Goal: Task Accomplishment & Management: Manage account settings

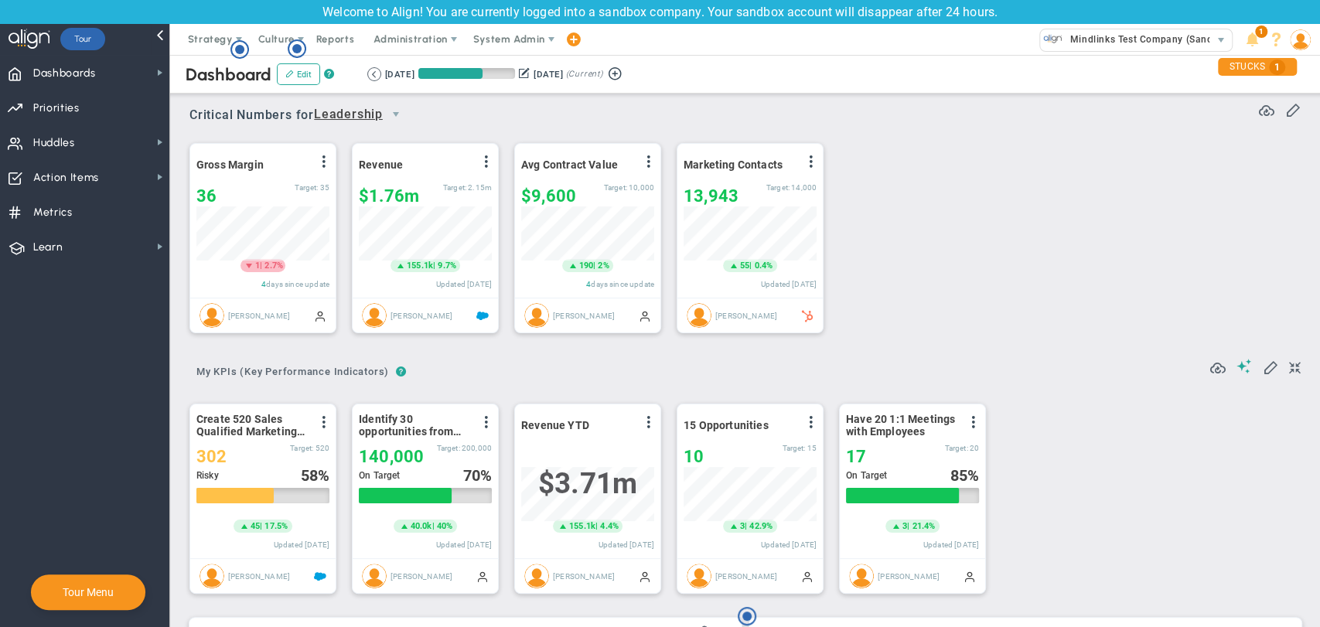
click at [1301, 37] on img at bounding box center [1300, 39] width 21 height 21
click at [1266, 185] on span "Sign Out" at bounding box center [1242, 194] width 125 height 31
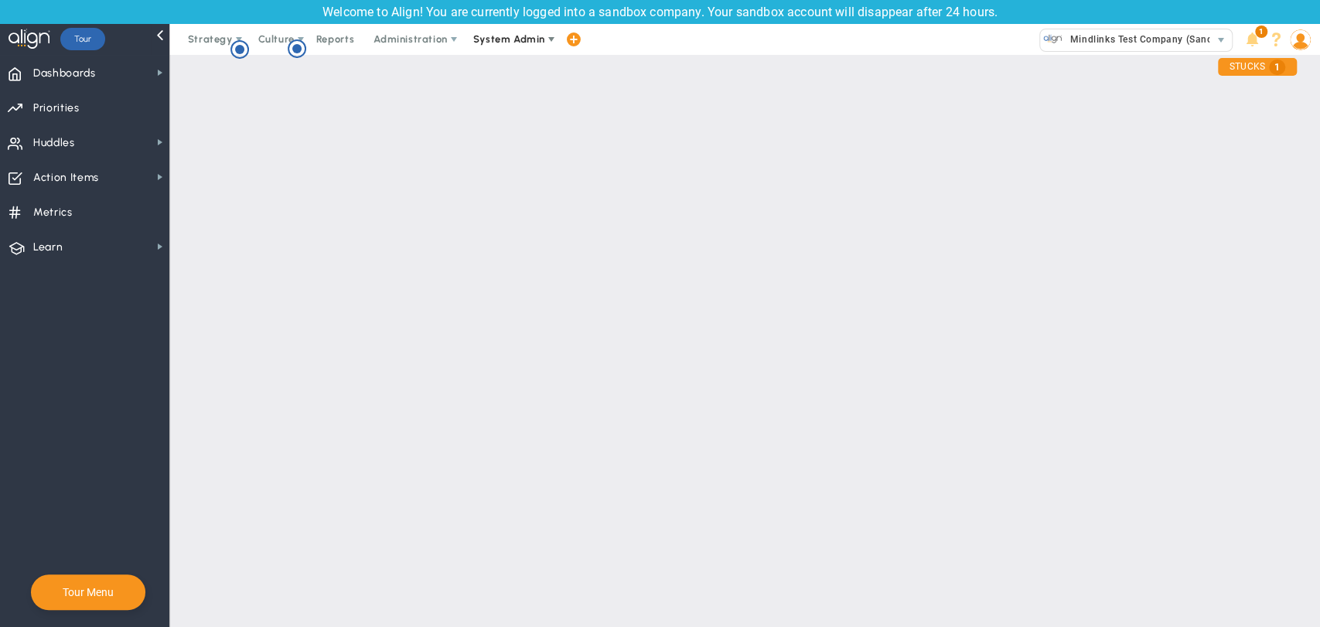
click at [535, 39] on span "System Admin" at bounding box center [509, 39] width 72 height 12
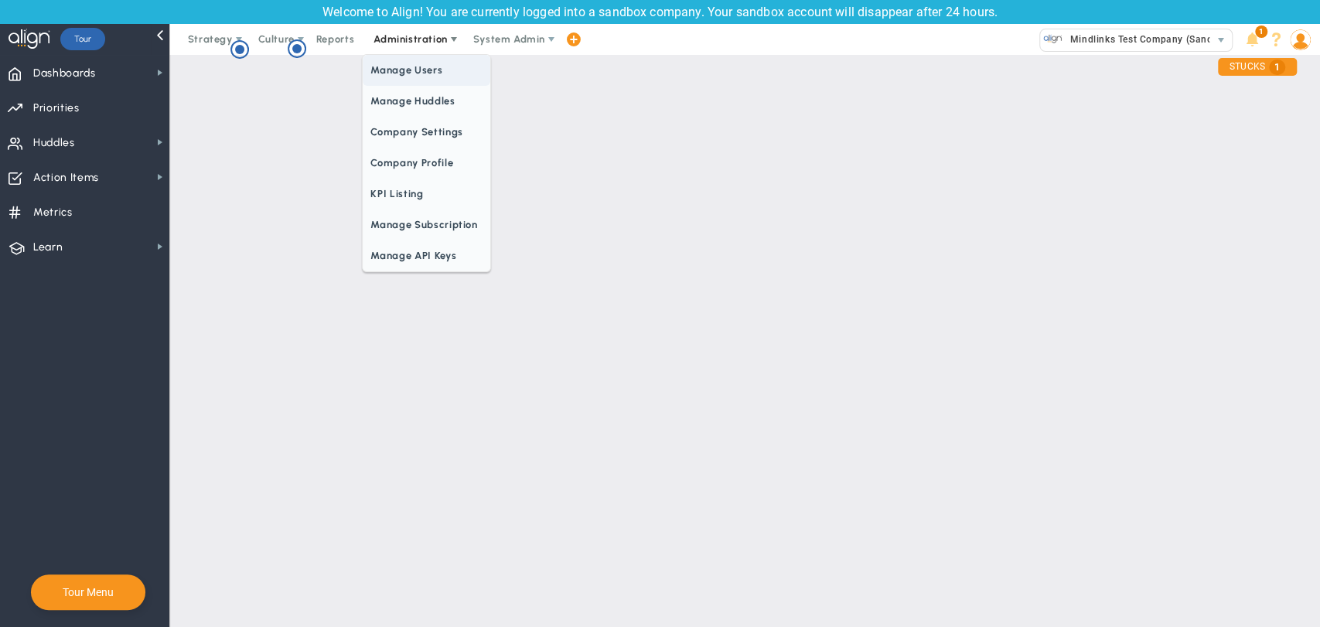
click at [401, 79] on span "Manage Users" at bounding box center [426, 70] width 127 height 31
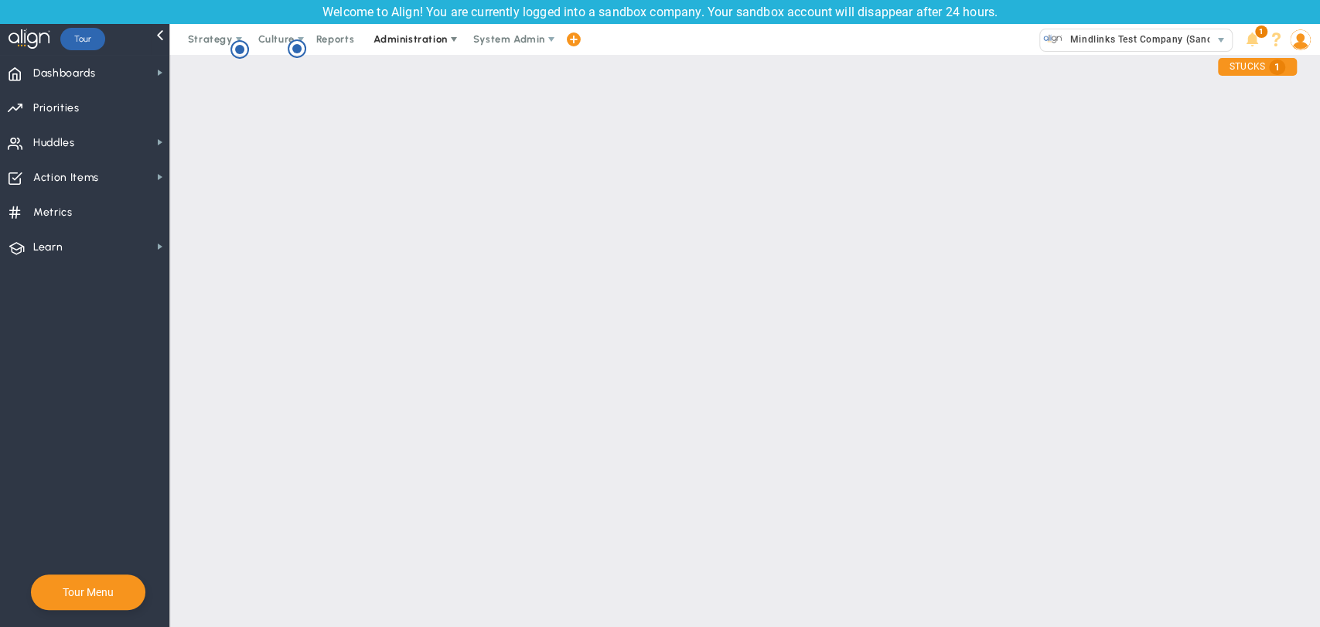
click at [406, 28] on span "Administration" at bounding box center [411, 39] width 99 height 31
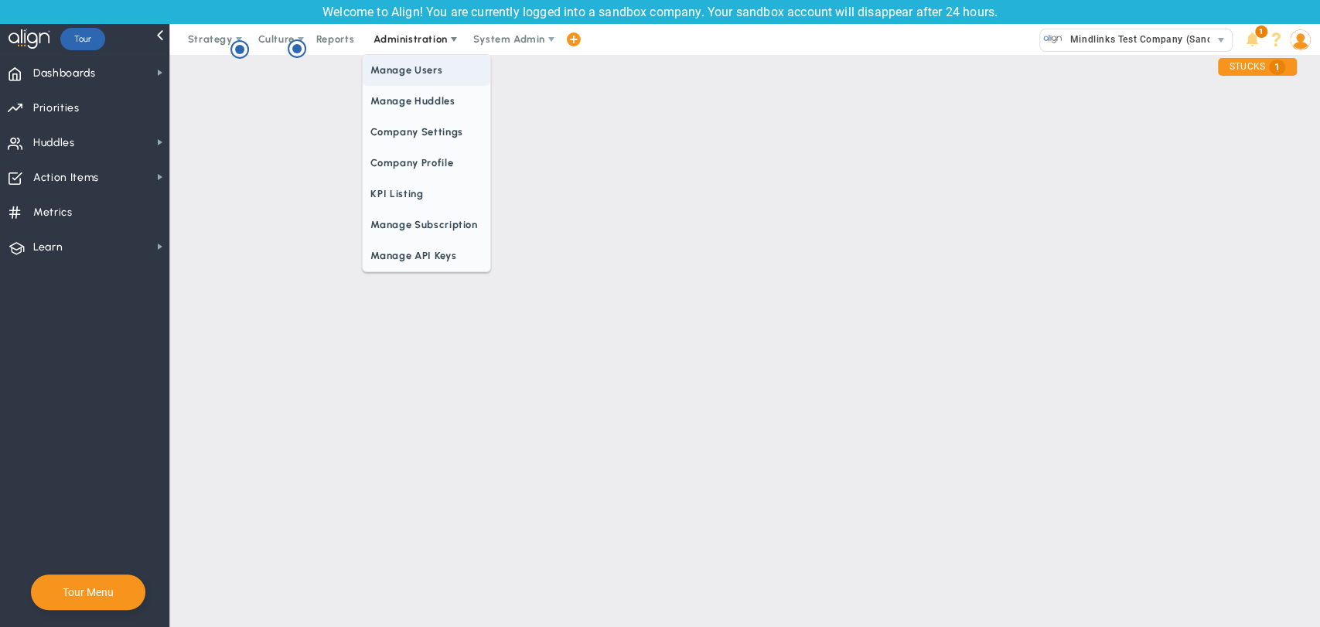
click at [404, 65] on span "Manage Users" at bounding box center [426, 70] width 127 height 31
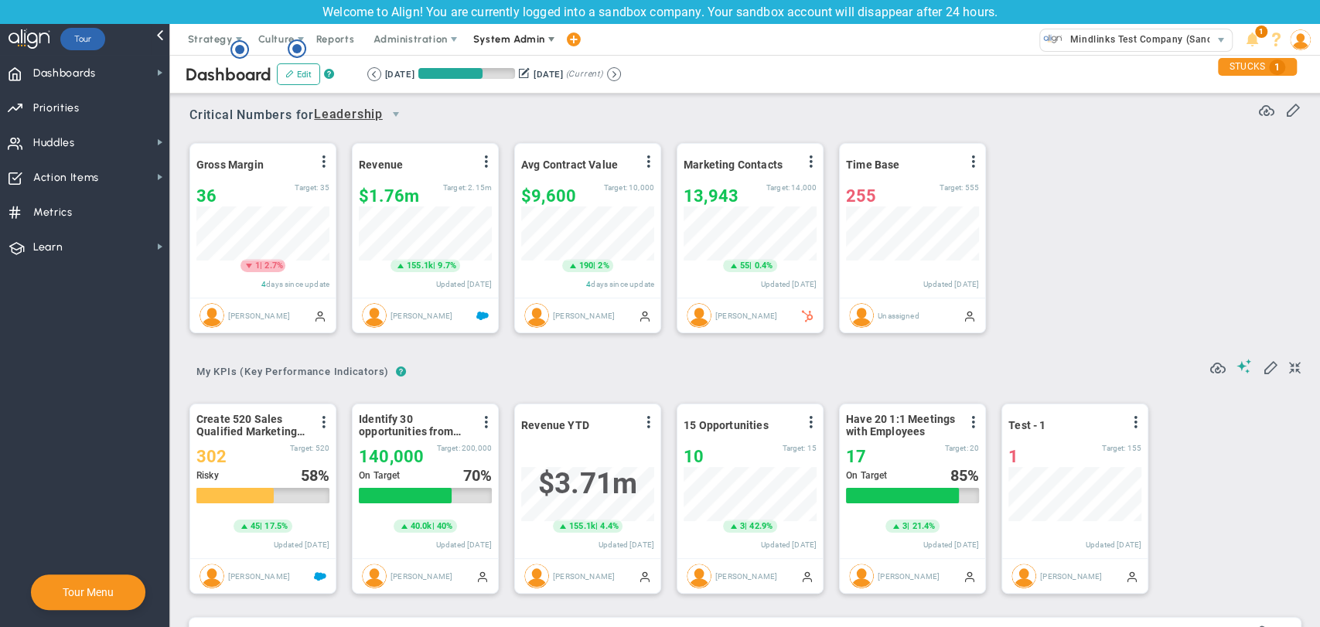
click at [534, 36] on span "System Admin" at bounding box center [509, 39] width 72 height 12
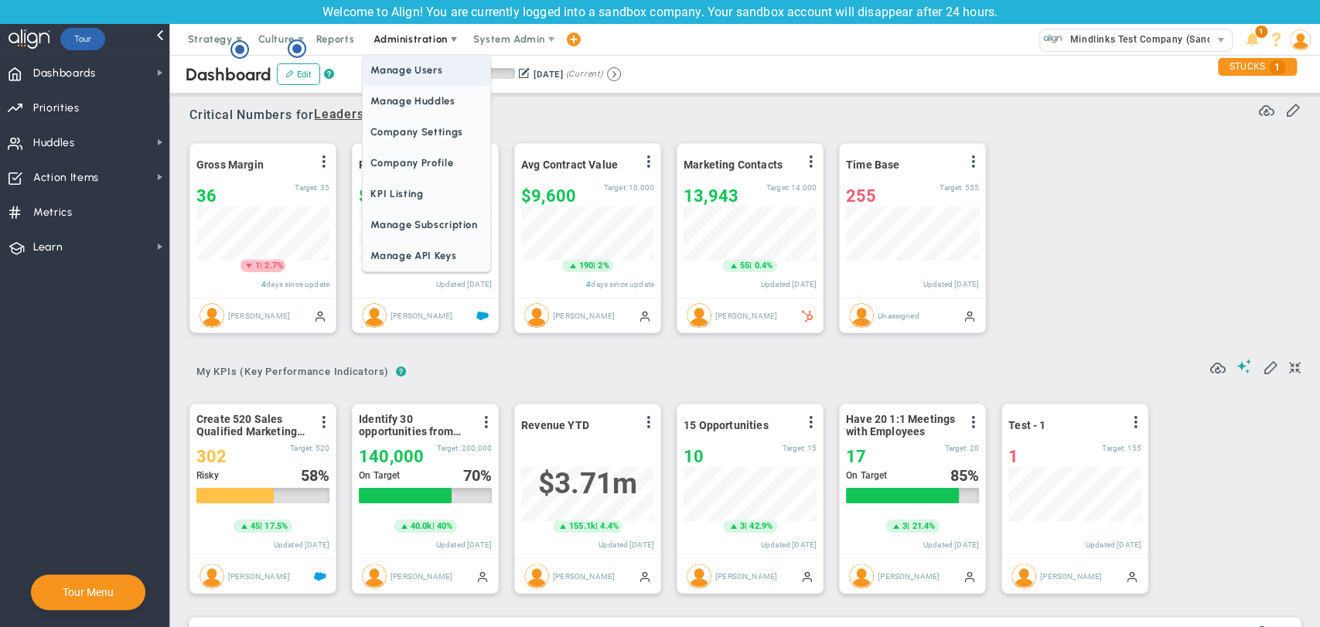
click at [414, 68] on span "Manage Users" at bounding box center [426, 70] width 127 height 31
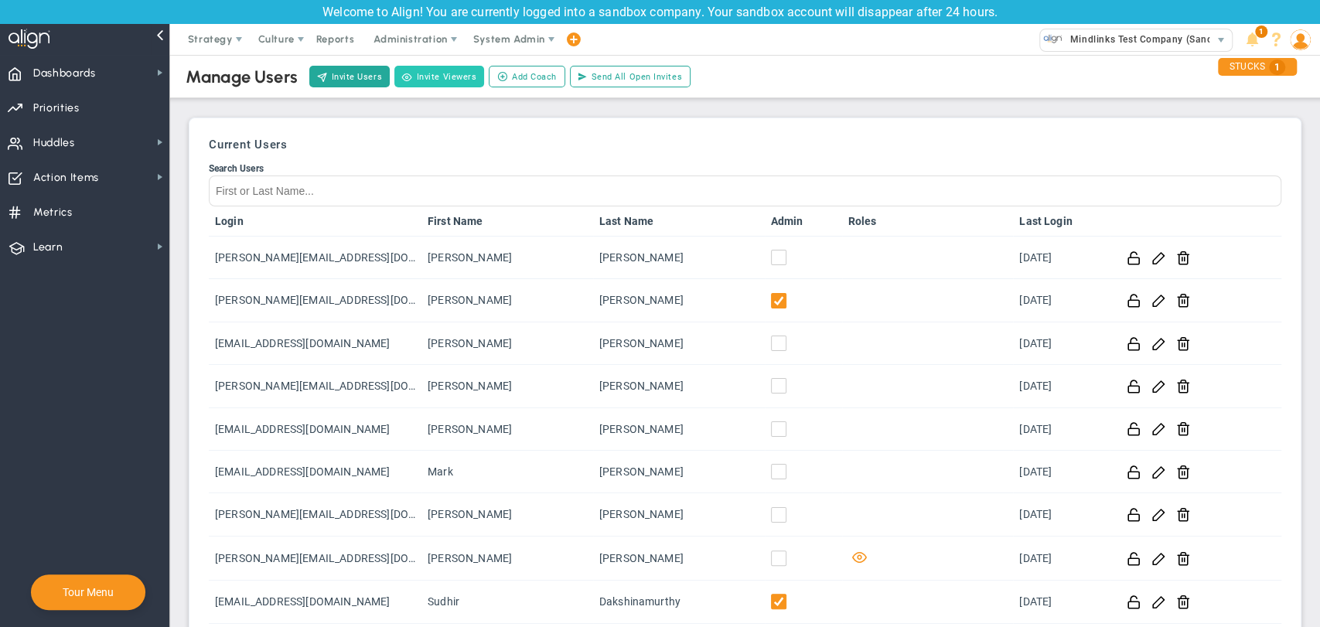
click at [428, 73] on button "Invite Viewers" at bounding box center [439, 77] width 90 height 22
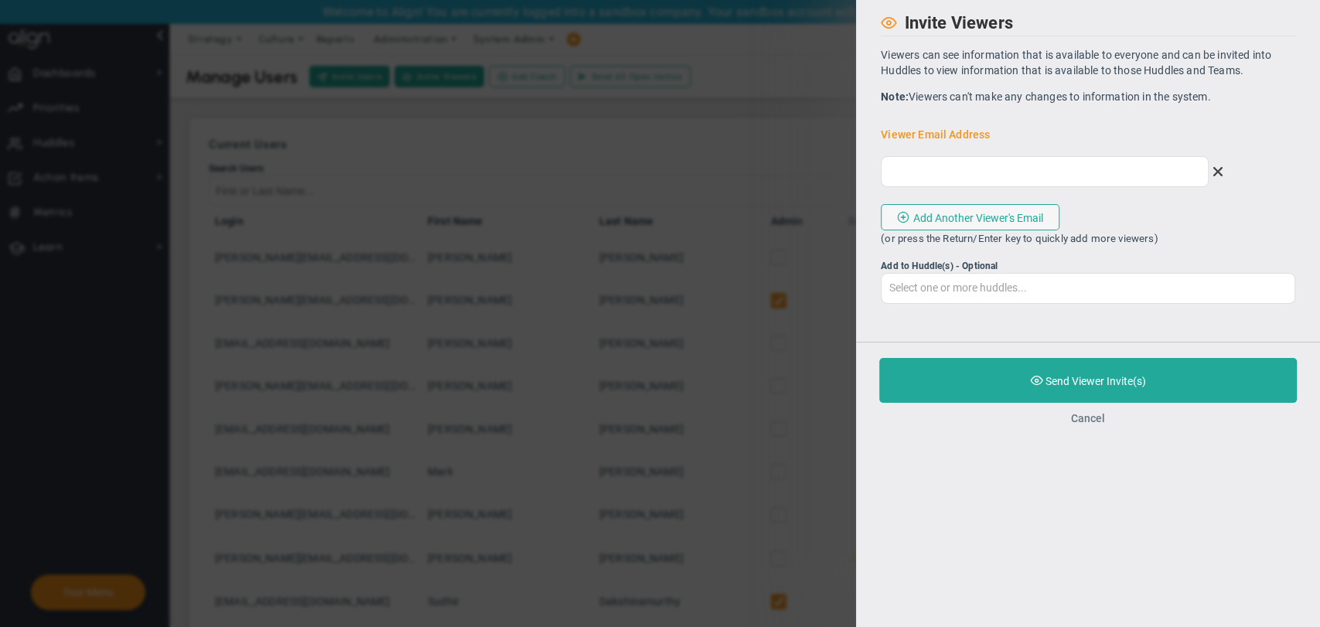
click at [1093, 419] on button "Cancel" at bounding box center [1088, 418] width 34 height 12
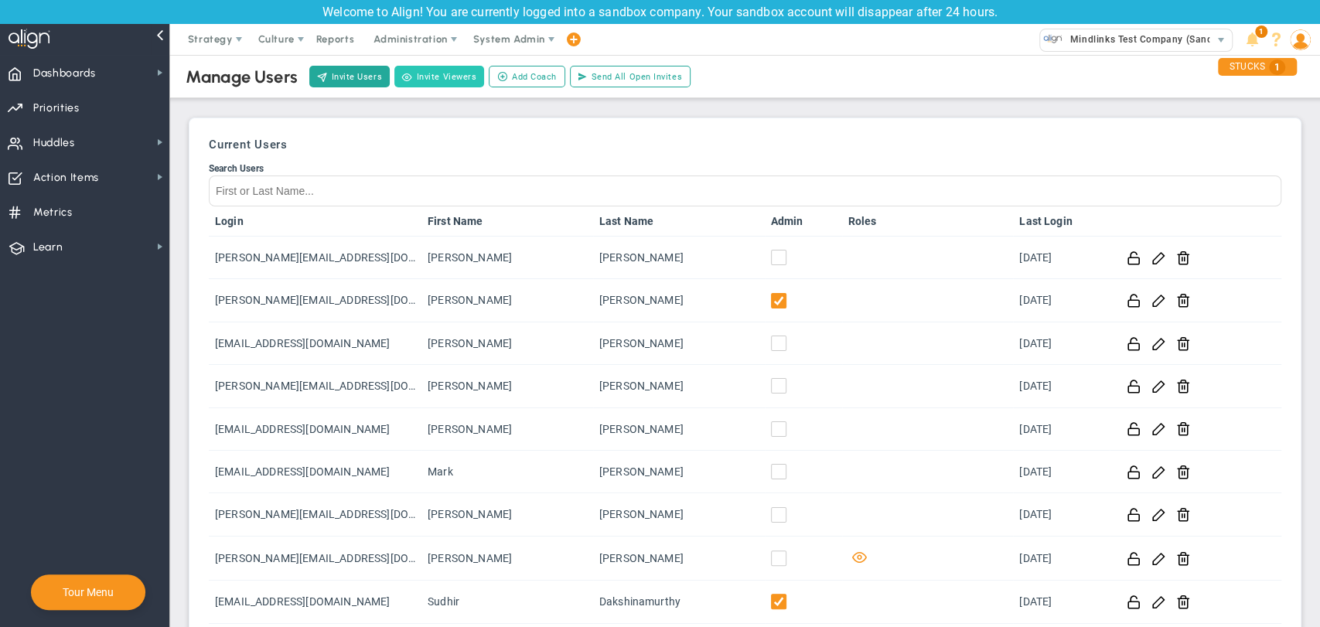
click at [414, 77] on button "Invite Viewers" at bounding box center [439, 77] width 90 height 22
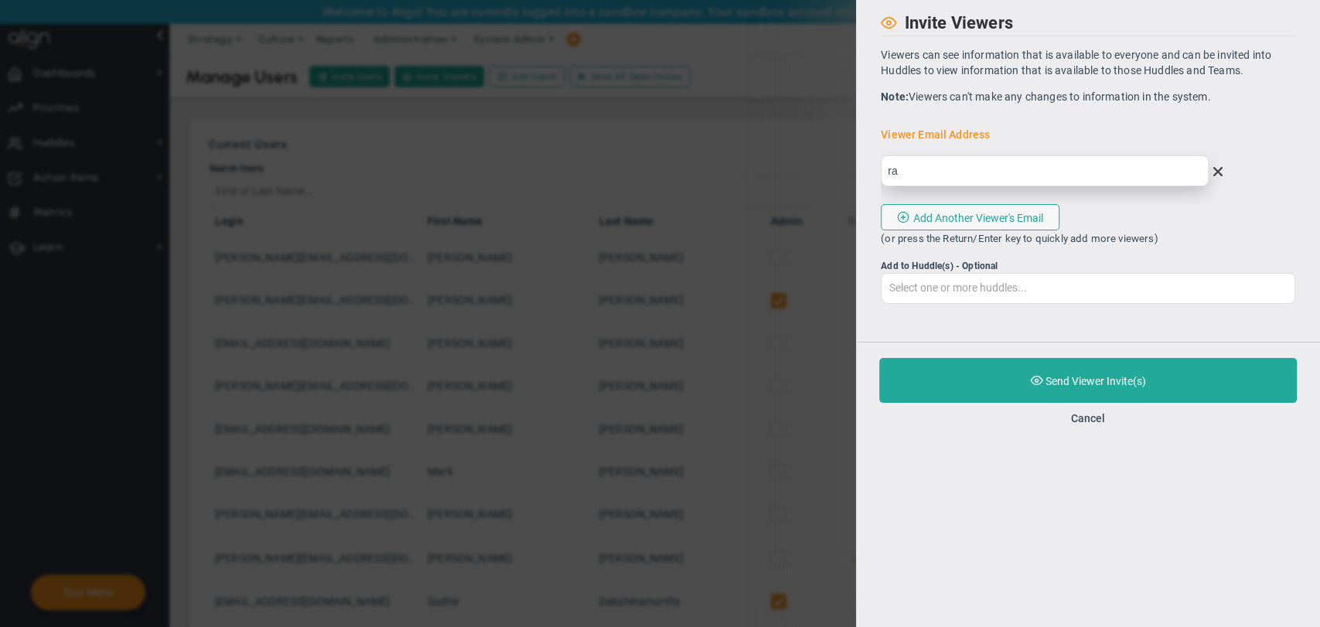
type input "r"
type input "[PERSON_NAME][EMAIL_ADDRESS][DOMAIN_NAME]"
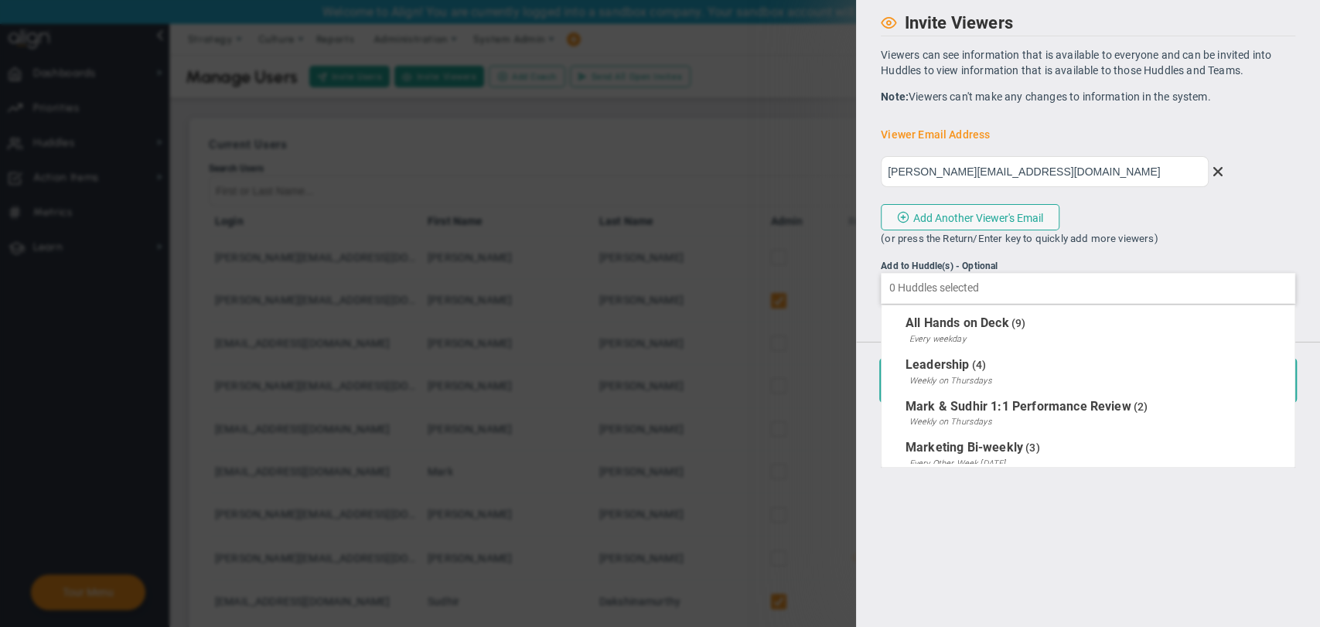
click at [1000, 274] on input "Add to Huddle(s) - Optional All Hands on Deck Leadership Mark & Sudhir 1:1 Perf…" at bounding box center [1087, 288] width 413 height 28
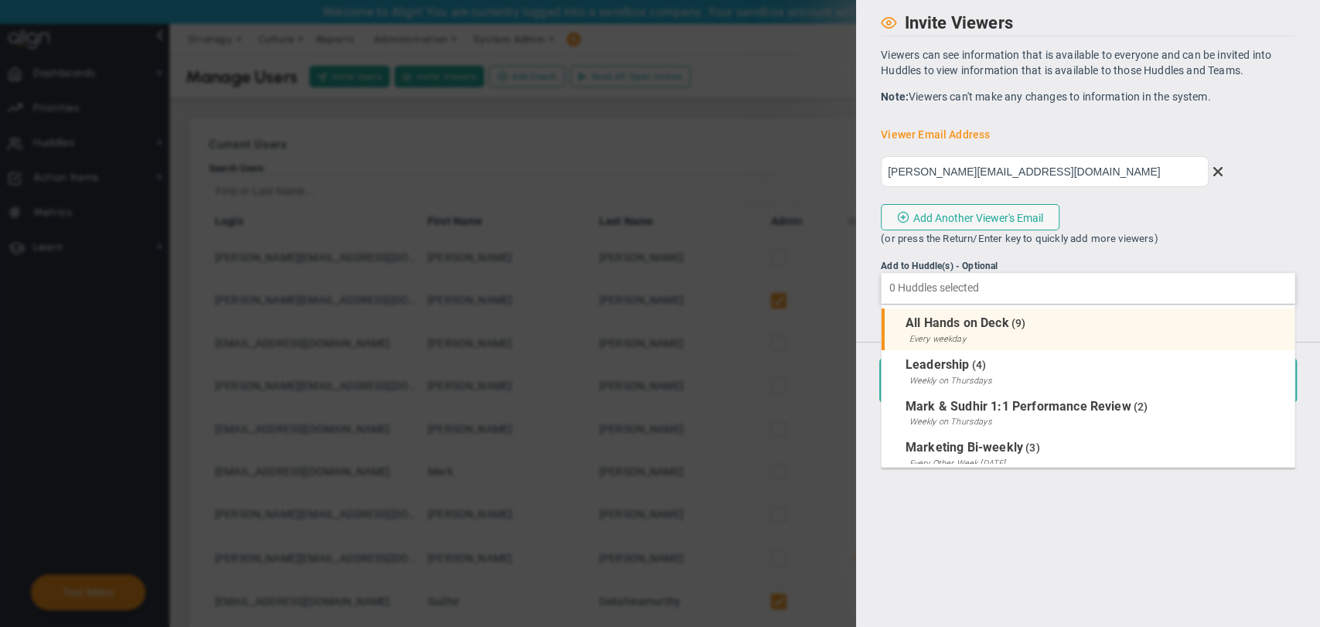
click at [990, 323] on span "All Hands on Deck" at bounding box center [957, 322] width 104 height 15
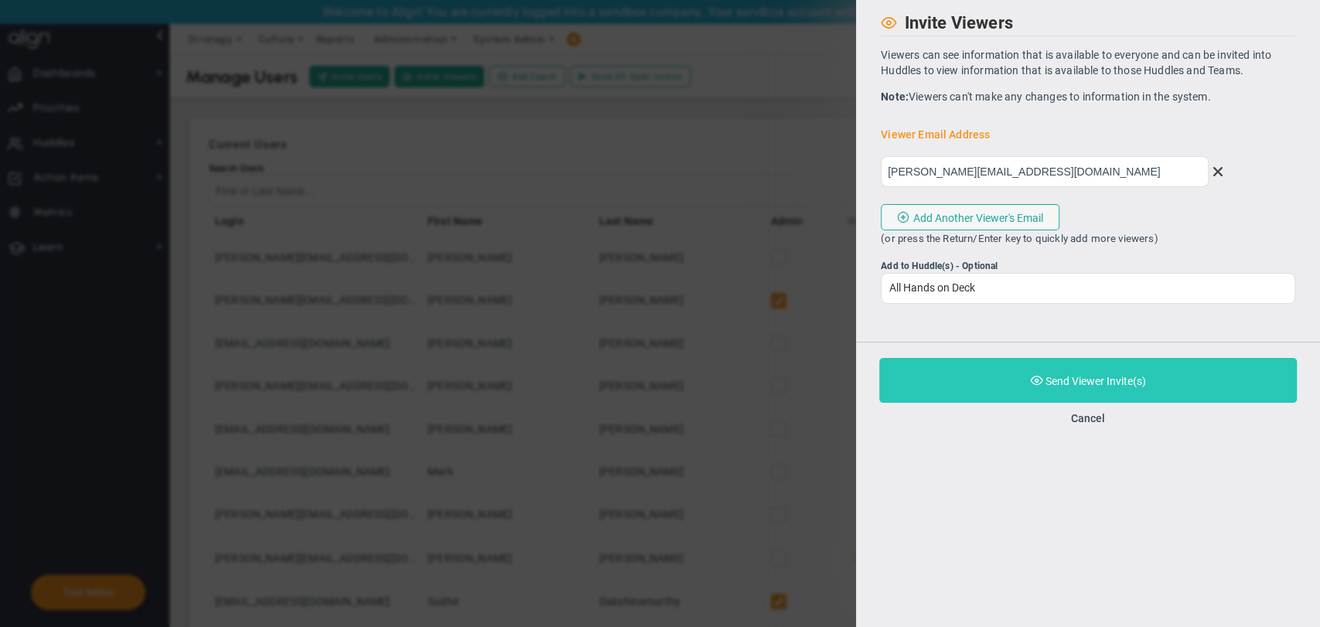
click at [1015, 390] on button "Purchase and Send Viewer Invite(s) Validating Invite..." at bounding box center [1088, 380] width 418 height 45
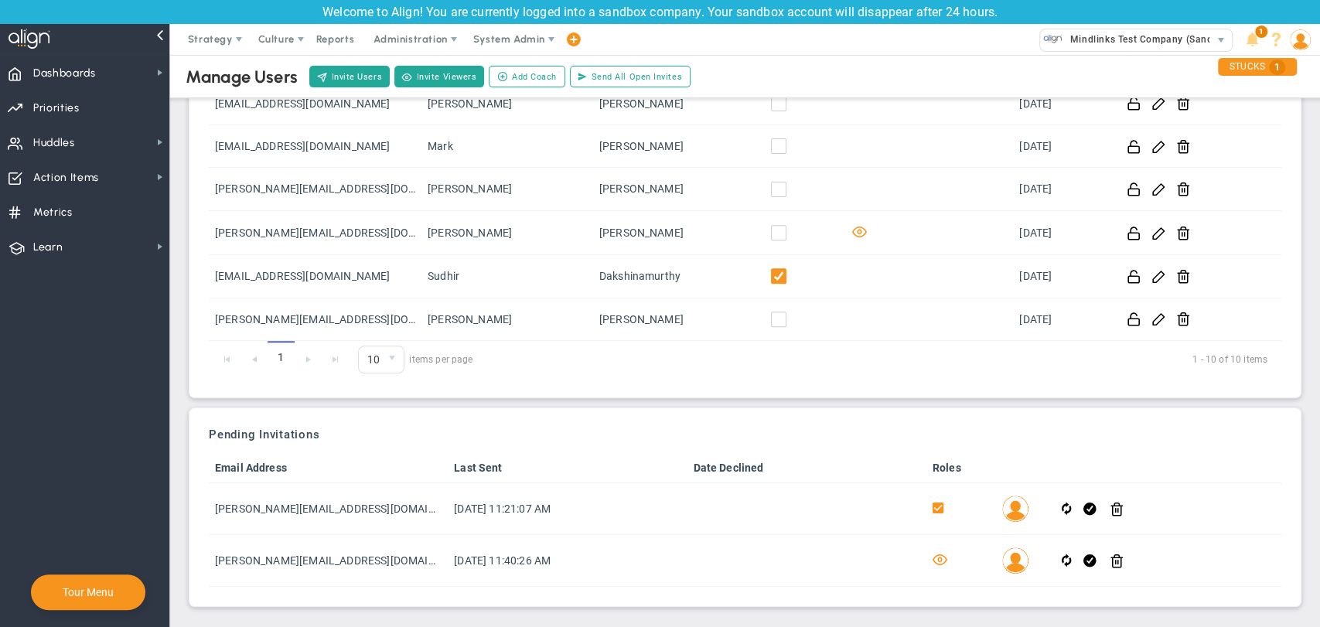
click at [1294, 39] on img at bounding box center [1300, 39] width 21 height 21
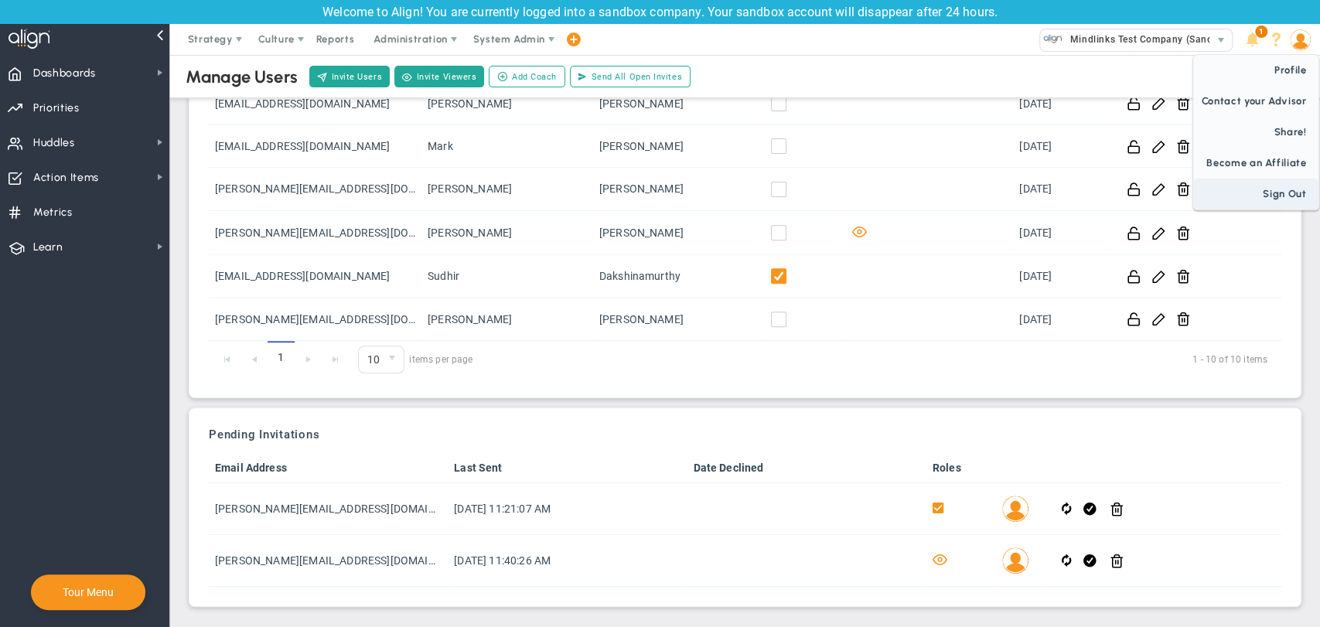
click at [1269, 188] on span "Sign Out" at bounding box center [1255, 194] width 125 height 31
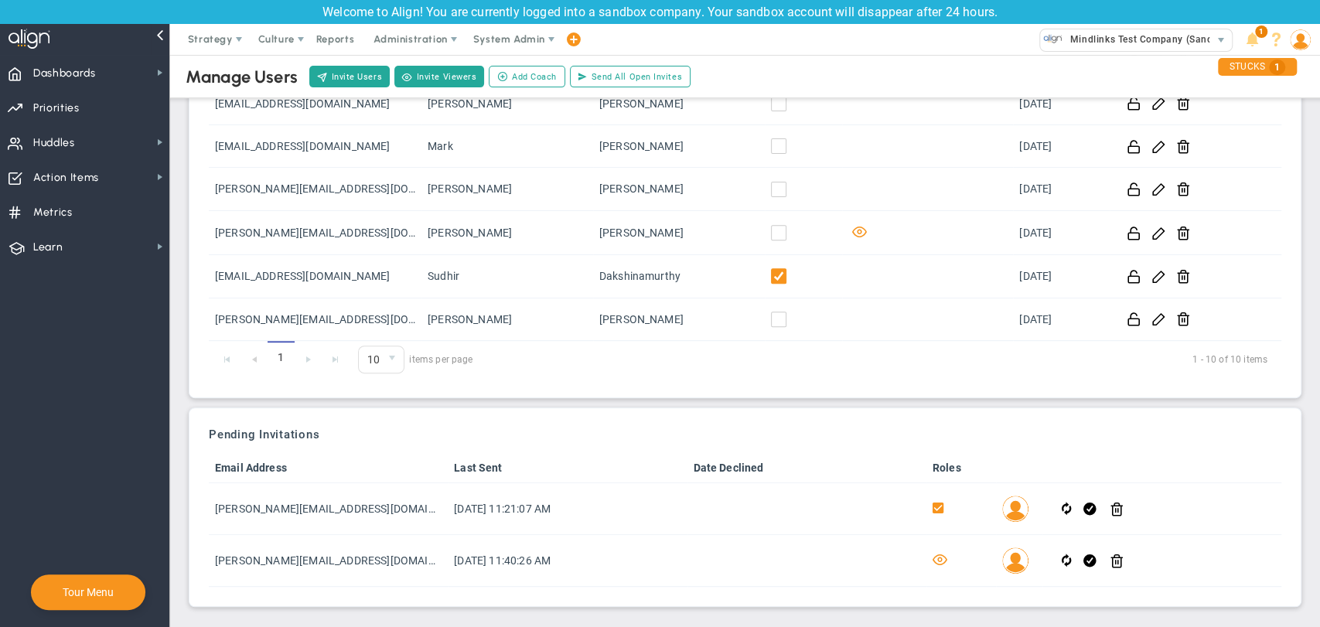
click at [1302, 39] on img at bounding box center [1300, 39] width 21 height 21
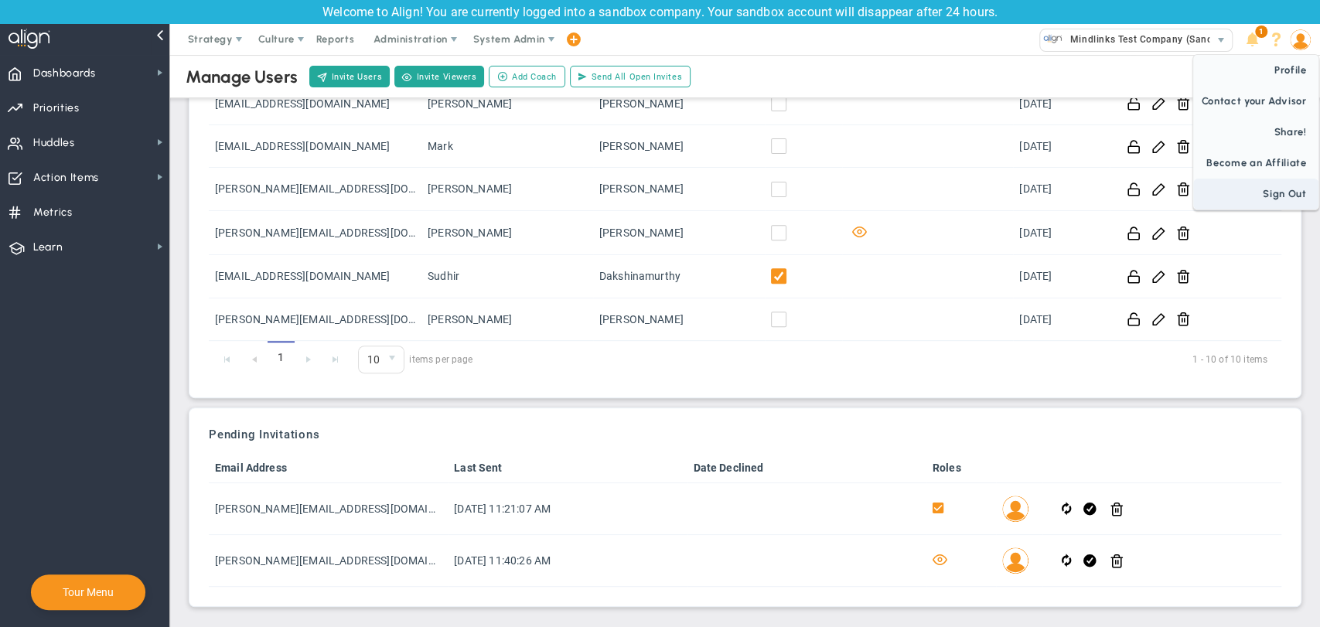
click at [1262, 193] on span "Sign Out" at bounding box center [1255, 194] width 125 height 31
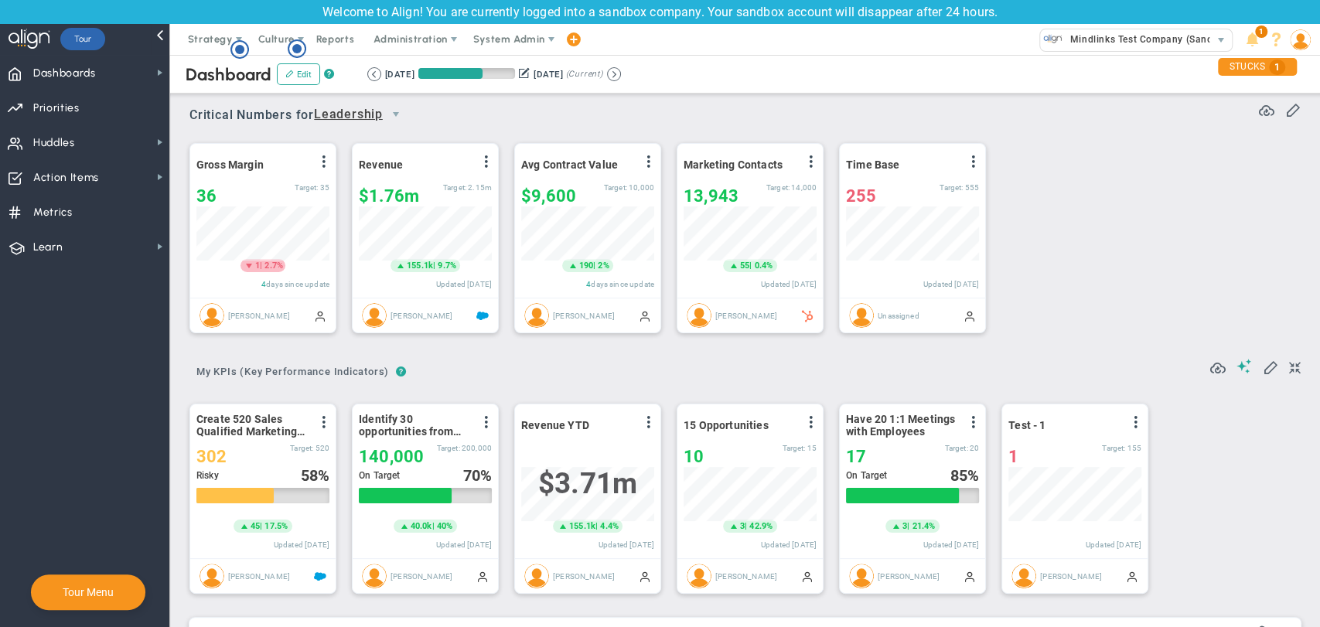
click at [1299, 43] on img at bounding box center [1300, 39] width 21 height 21
click at [1219, 204] on span "Sign Out" at bounding box center [1242, 194] width 125 height 31
click at [1302, 46] on img at bounding box center [1300, 39] width 21 height 21
click at [1243, 192] on span "Sign Out" at bounding box center [1242, 194] width 125 height 31
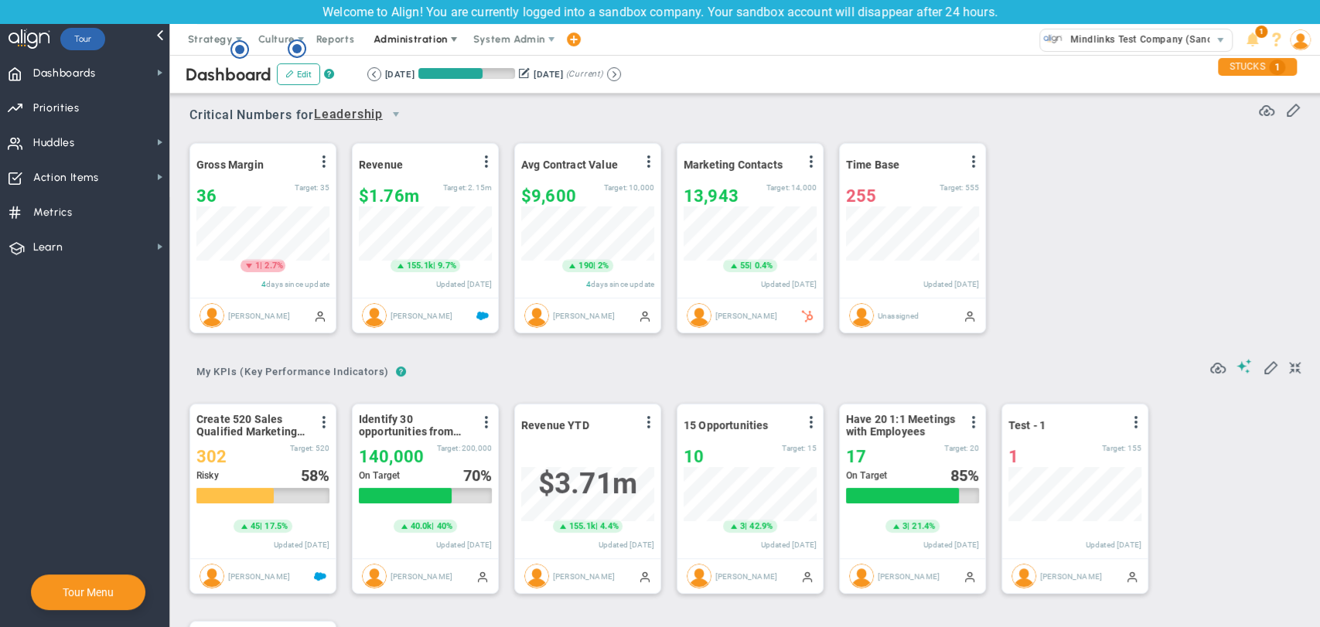
click at [434, 40] on span "Administration" at bounding box center [409, 39] width 73 height 12
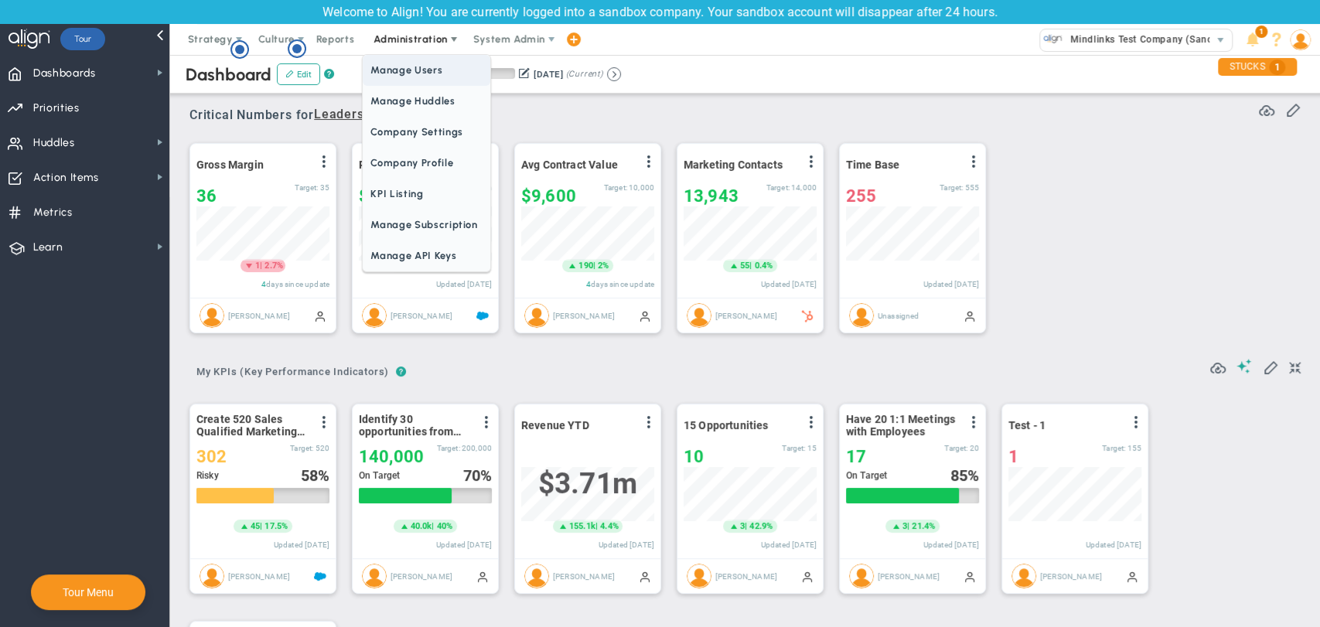
click at [417, 73] on span "Manage Users" at bounding box center [426, 70] width 127 height 31
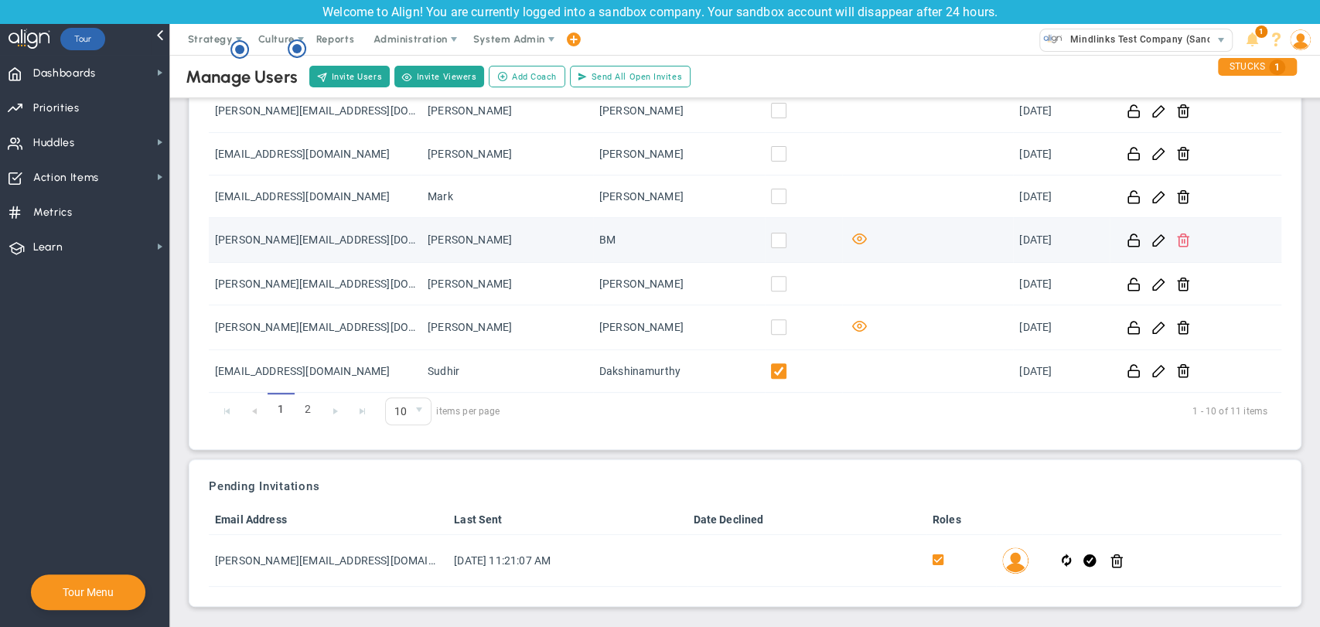
click at [1176, 243] on span at bounding box center [1183, 239] width 15 height 15
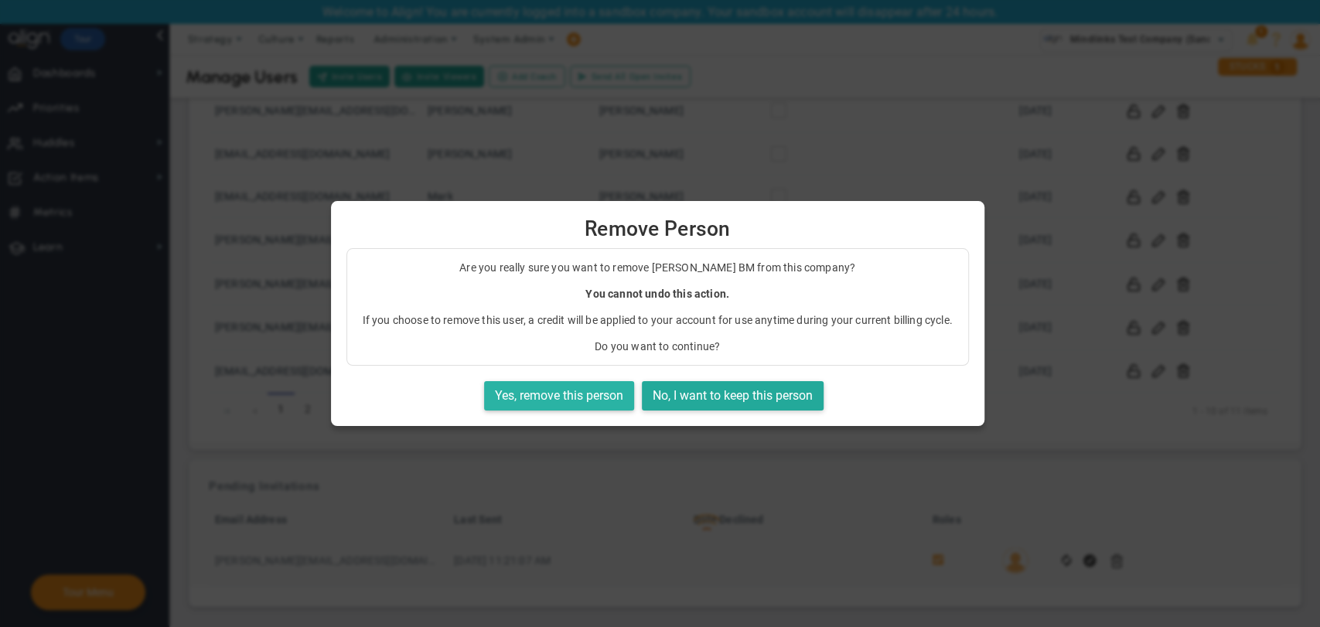
click at [621, 388] on button "Yes, remove this person" at bounding box center [559, 396] width 150 height 30
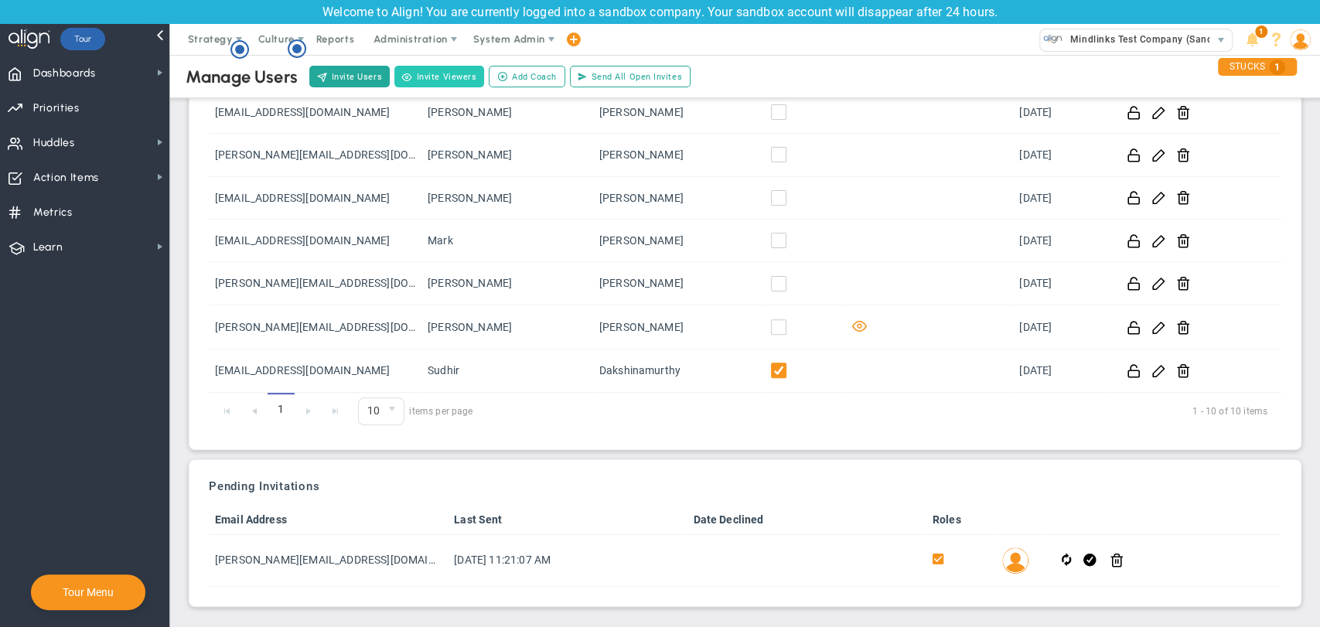
click at [445, 73] on button "Invite Viewers" at bounding box center [439, 77] width 90 height 22
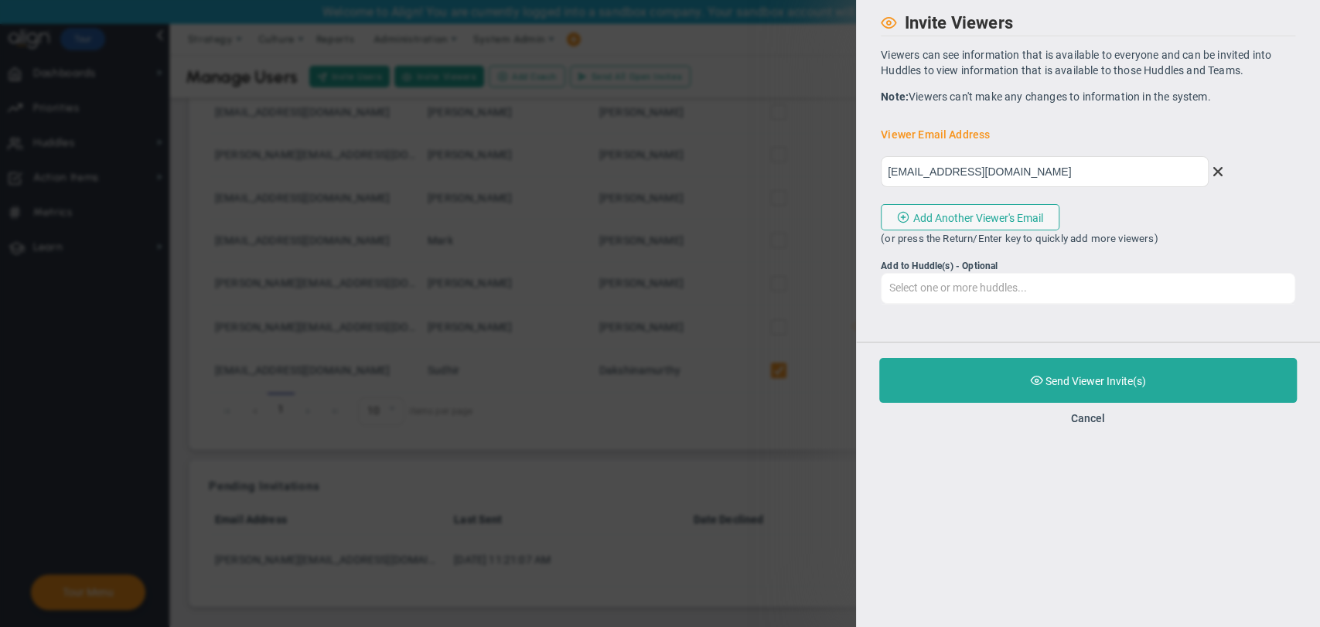
type input "[EMAIL_ADDRESS][DOMAIN_NAME]"
click at [1098, 285] on input "Select one or more huddles..." at bounding box center [1087, 288] width 413 height 28
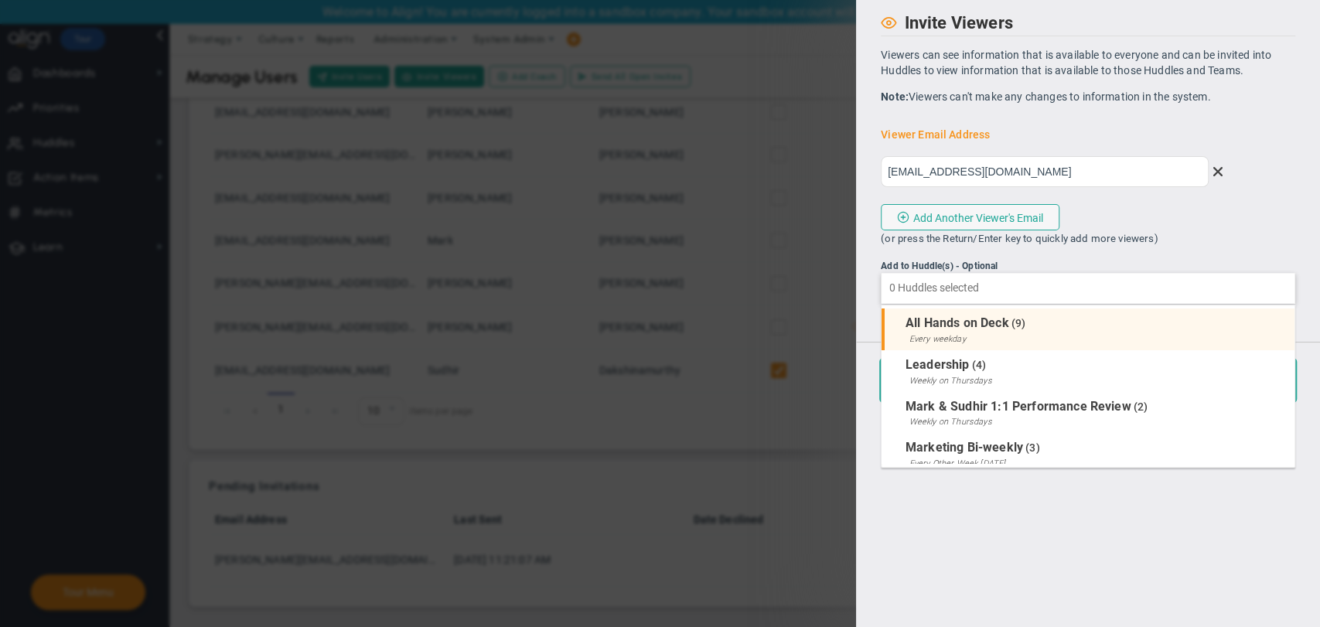
click at [1065, 336] on div "Every weekday" at bounding box center [1097, 339] width 377 height 9
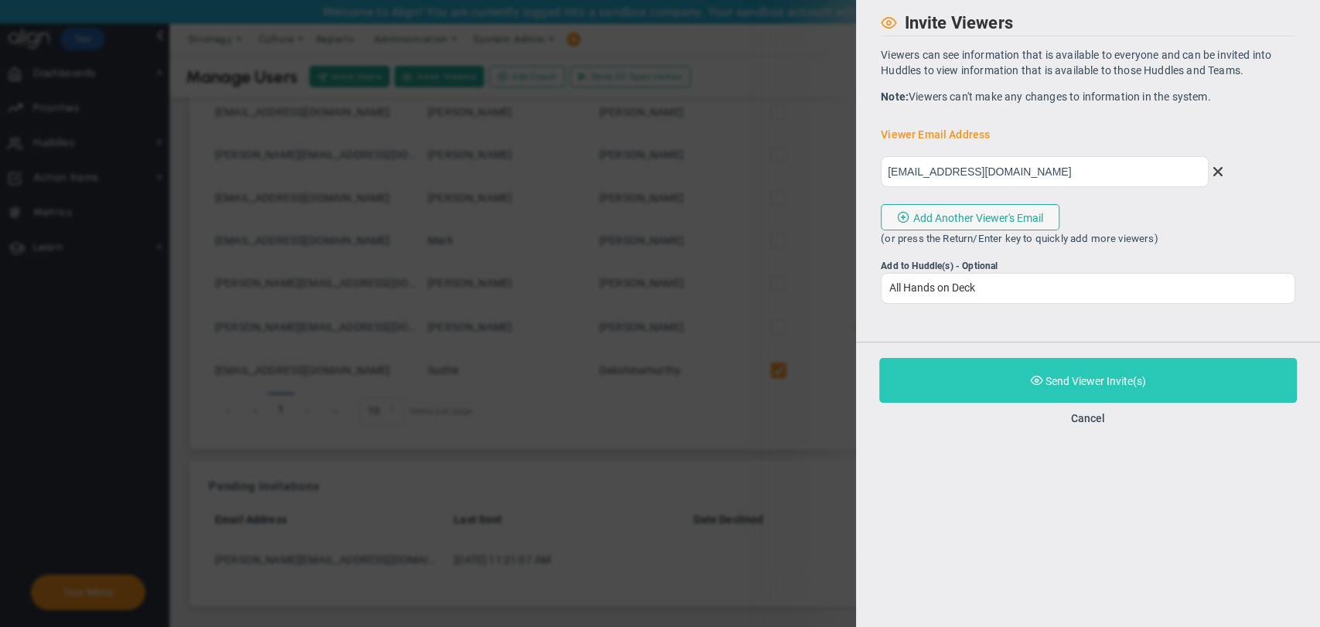
click at [1070, 385] on span "Purchase and Send Viewer Invite(s)" at bounding box center [1095, 381] width 101 height 12
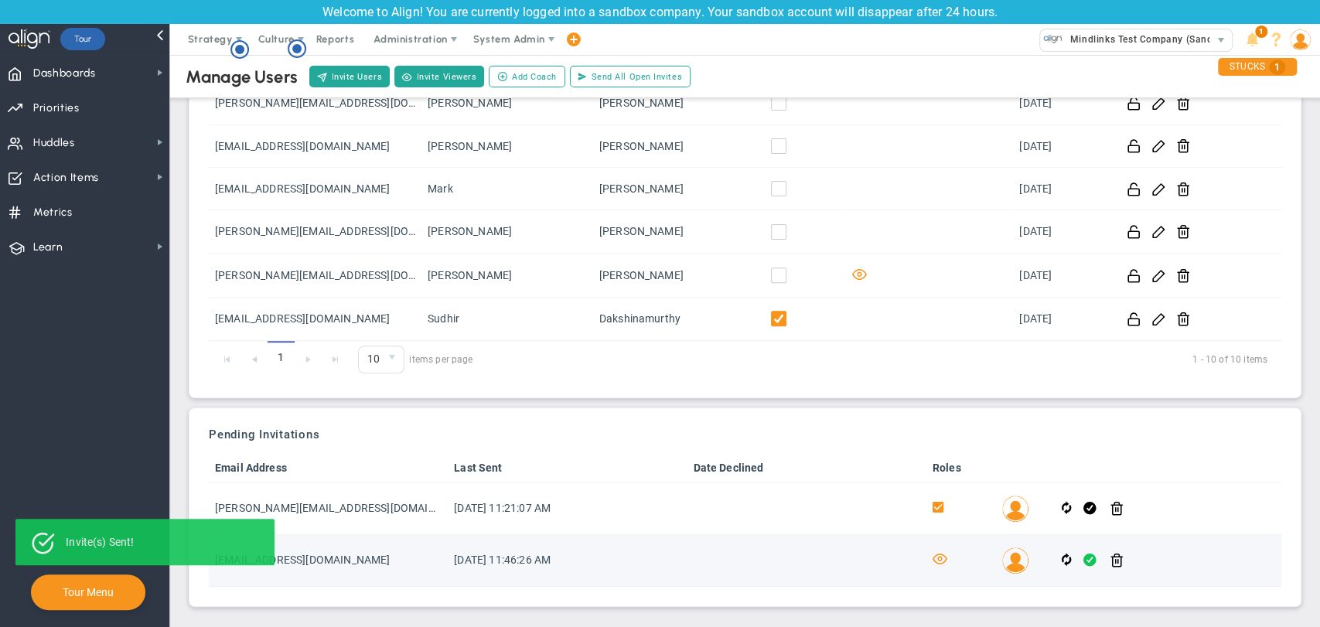
click at [1083, 560] on span at bounding box center [1089, 560] width 13 height 18
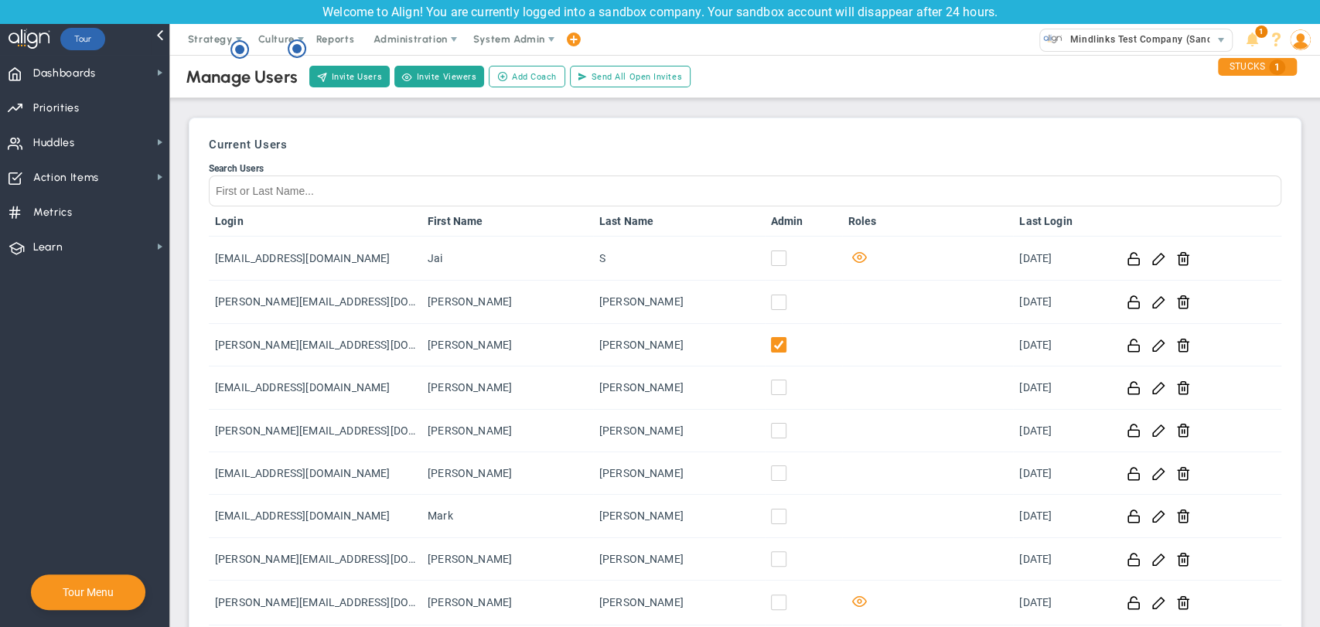
click at [1308, 46] on img at bounding box center [1300, 39] width 21 height 21
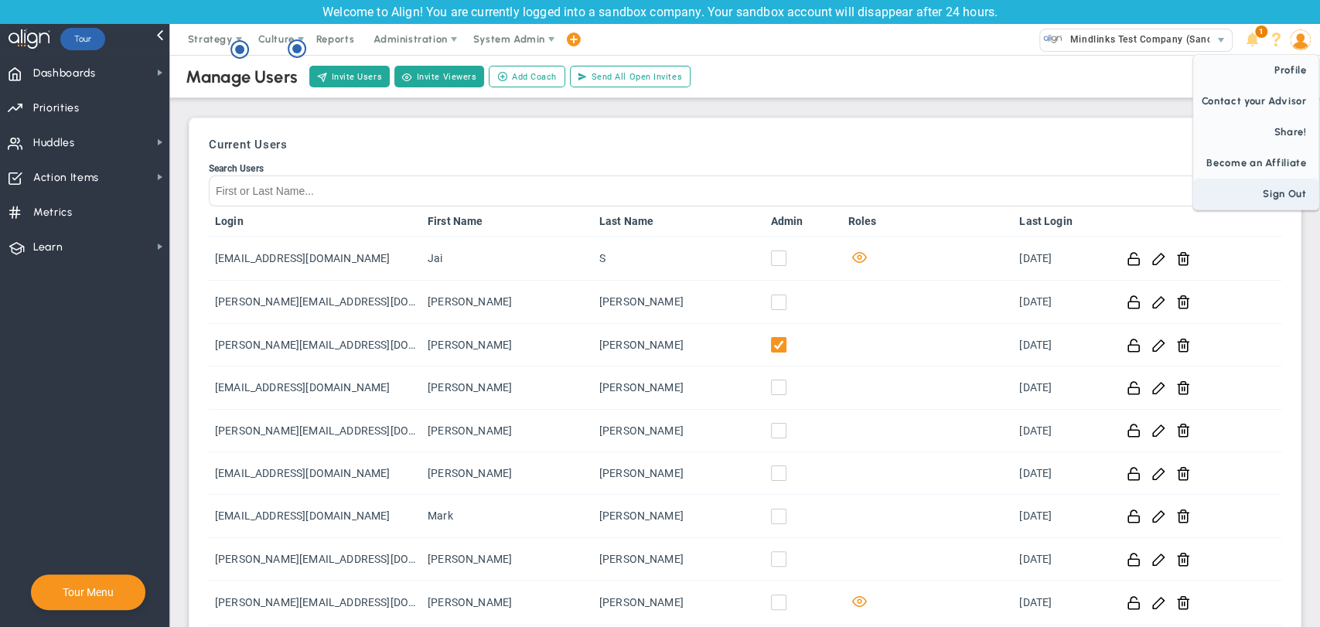
click at [1249, 203] on span "Sign Out" at bounding box center [1255, 194] width 125 height 31
